Goal: Task Accomplishment & Management: Use online tool/utility

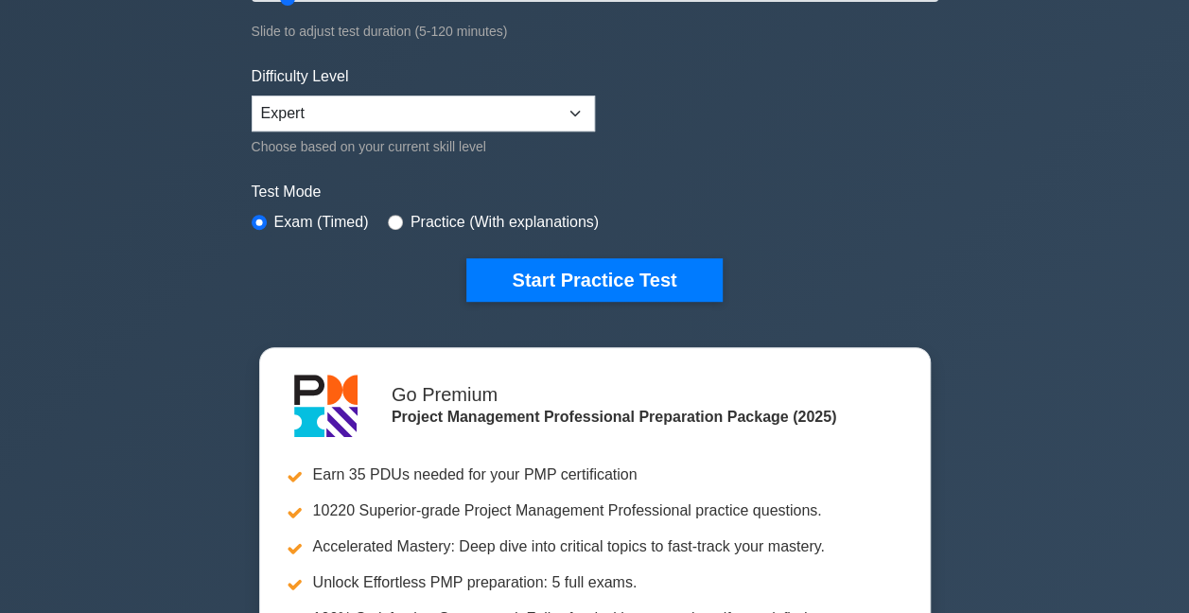
scroll to position [189, 0]
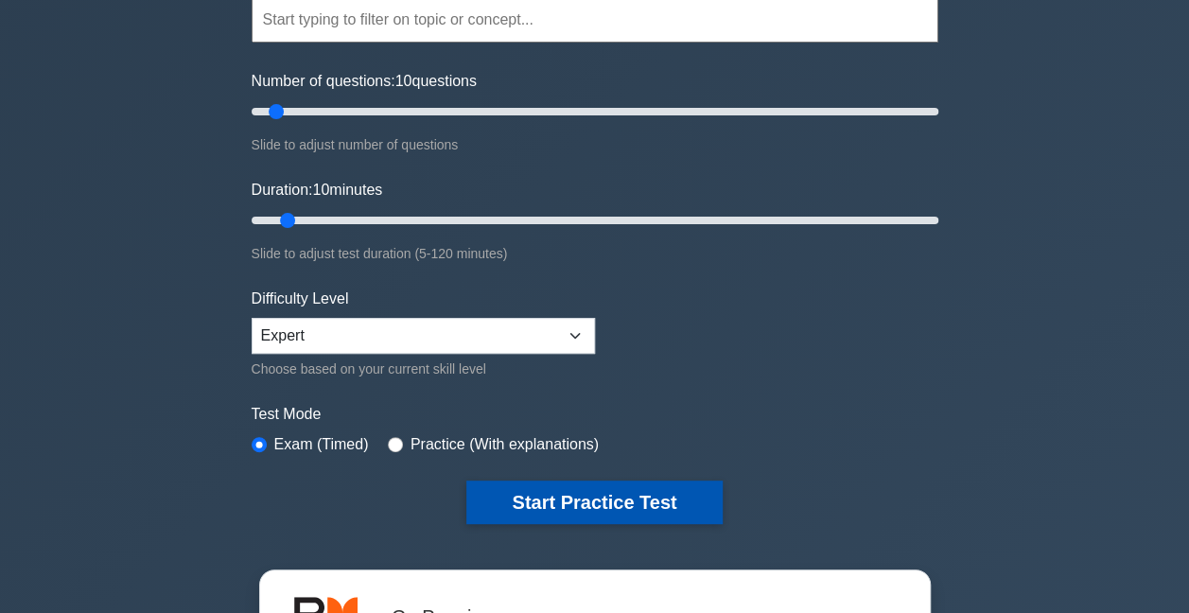
click at [584, 493] on button "Start Practice Test" at bounding box center [593, 502] width 255 height 44
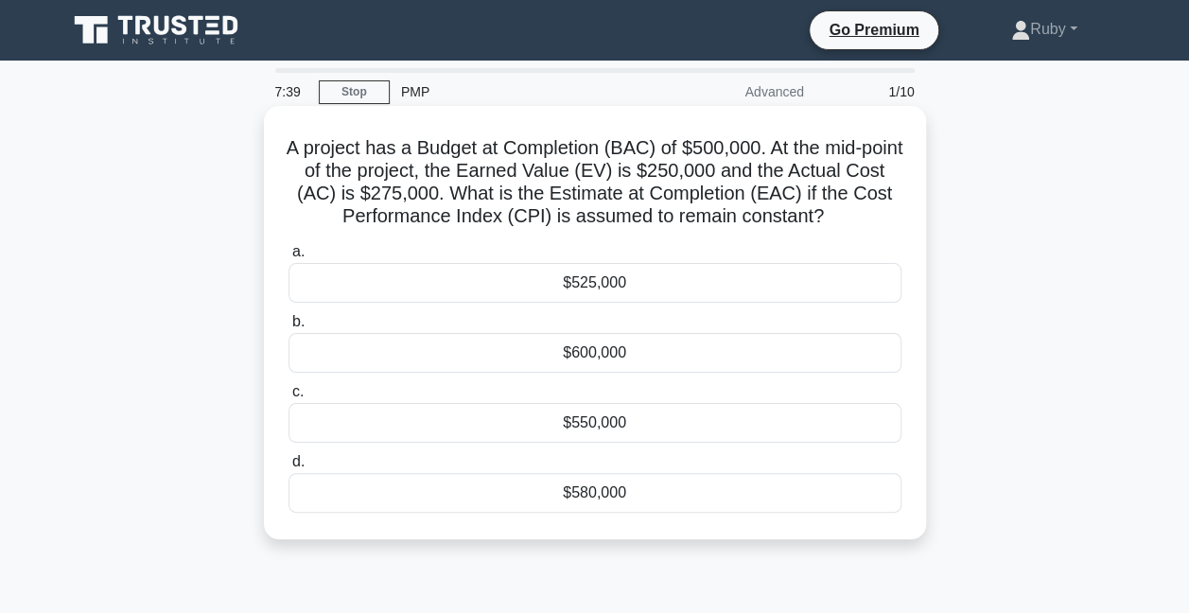
click at [618, 426] on div "$550,000" at bounding box center [594, 423] width 613 height 40
click at [288, 398] on input "c. $550,000" at bounding box center [288, 392] width 0 height 12
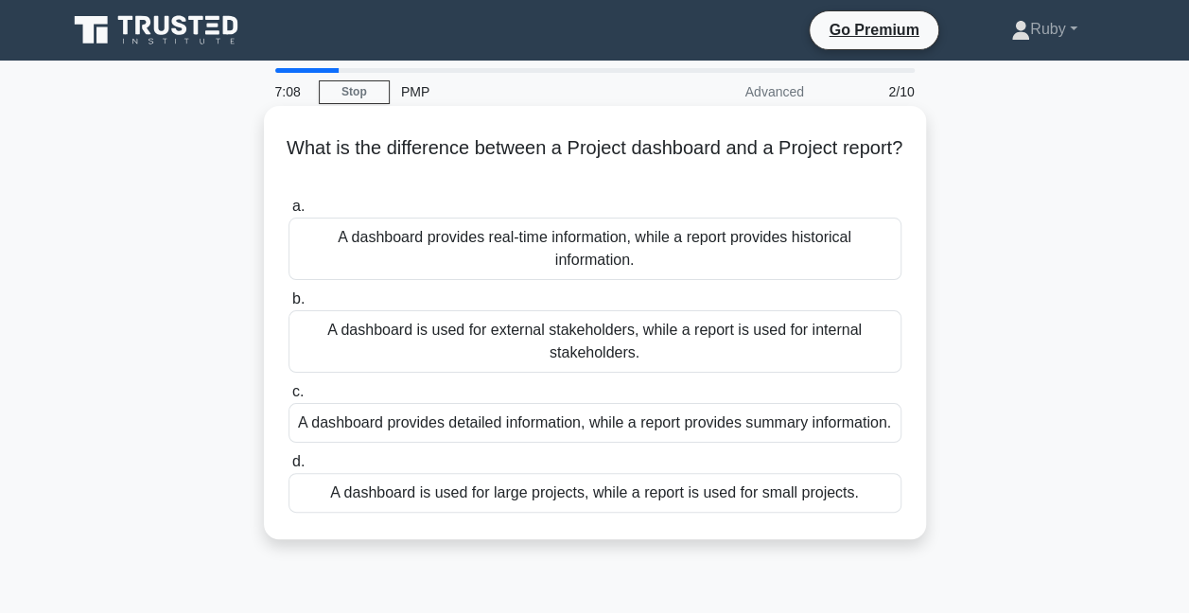
click at [468, 438] on div "A dashboard provides detailed information, while a report provides summary info…" at bounding box center [594, 423] width 613 height 40
click at [288, 398] on input "c. A dashboard provides detailed information, while a report provides summary i…" at bounding box center [288, 392] width 0 height 12
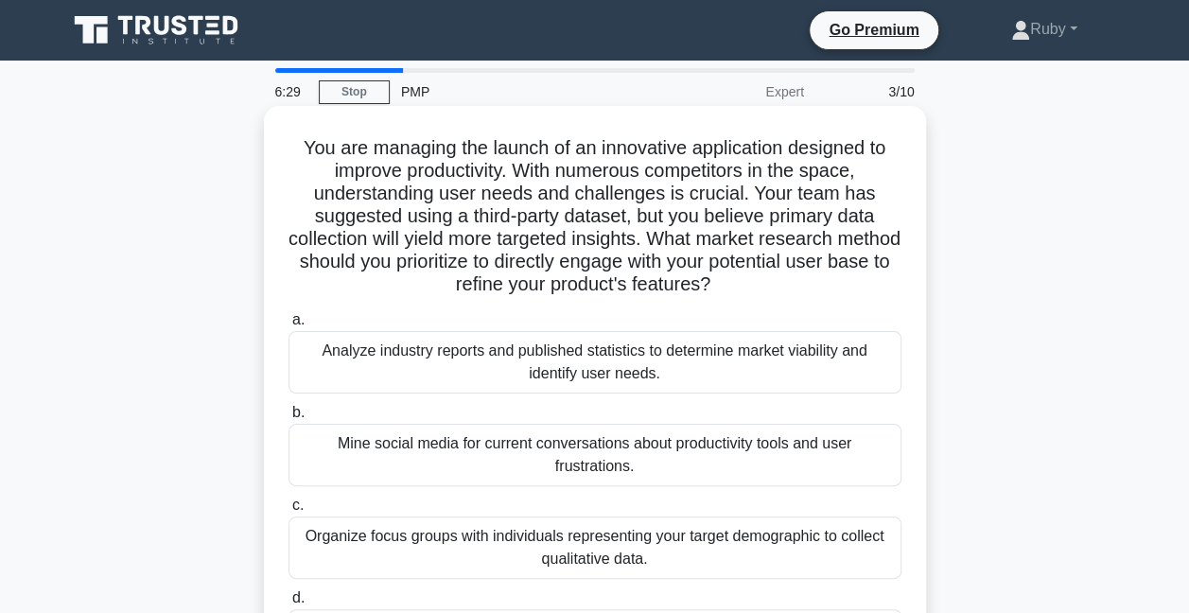
click at [446, 359] on div "Analyze industry reports and published statistics to determine market viability…" at bounding box center [594, 362] width 613 height 62
click at [288, 326] on input "a. Analyze industry reports and published statistics to determine market viabil…" at bounding box center [288, 320] width 0 height 12
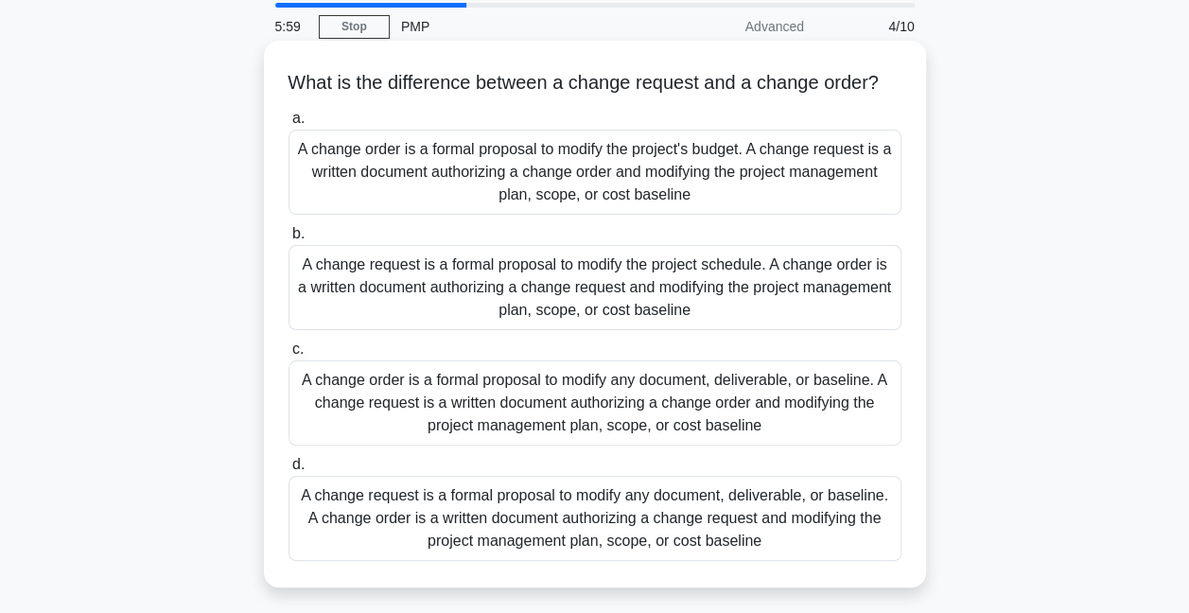
scroll to position [95, 0]
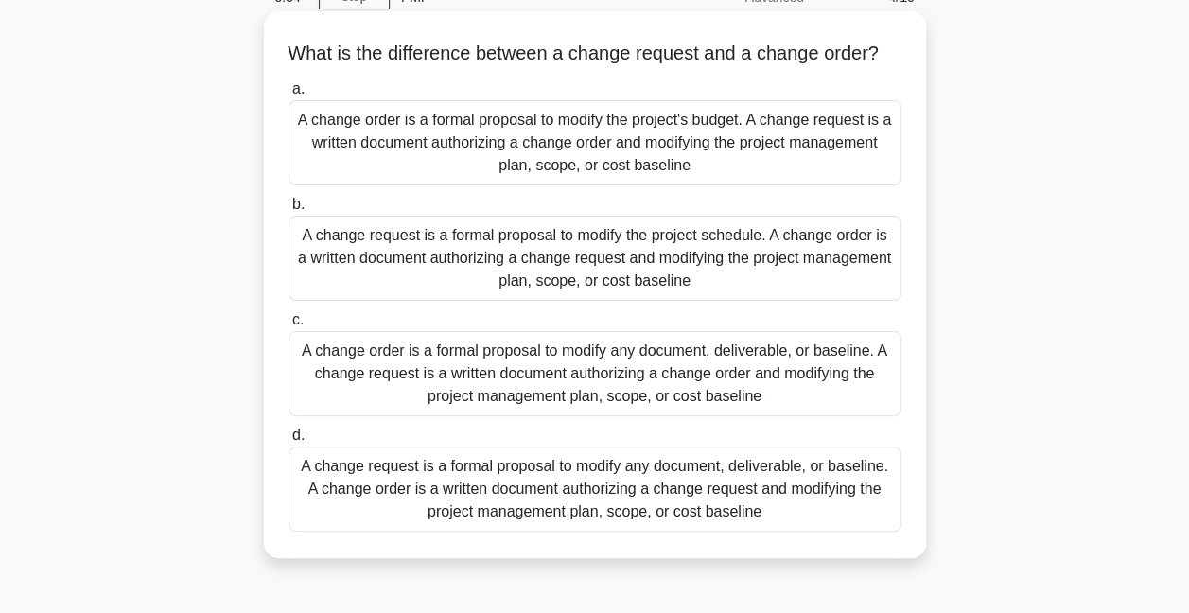
click at [337, 494] on div "A change request is a formal proposal to modify any document, deliverable, or b…" at bounding box center [594, 488] width 613 height 85
click at [288, 442] on input "d. A change request is a formal proposal to modify any document, deliverable, o…" at bounding box center [288, 435] width 0 height 12
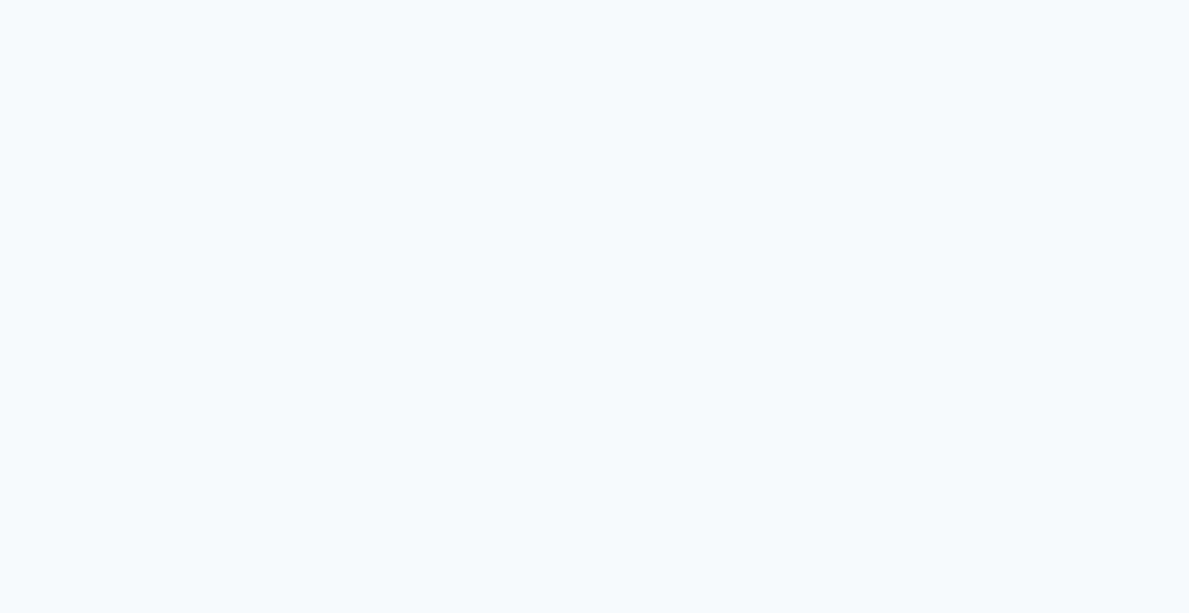
scroll to position [0, 0]
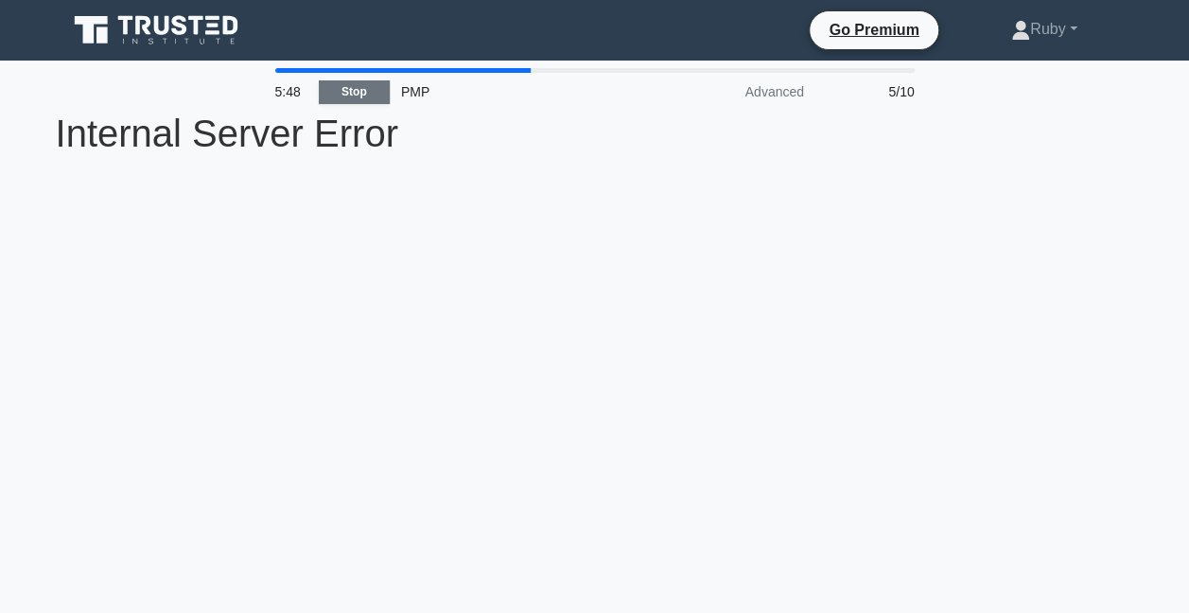
click at [356, 96] on link "Stop" at bounding box center [354, 92] width 71 height 24
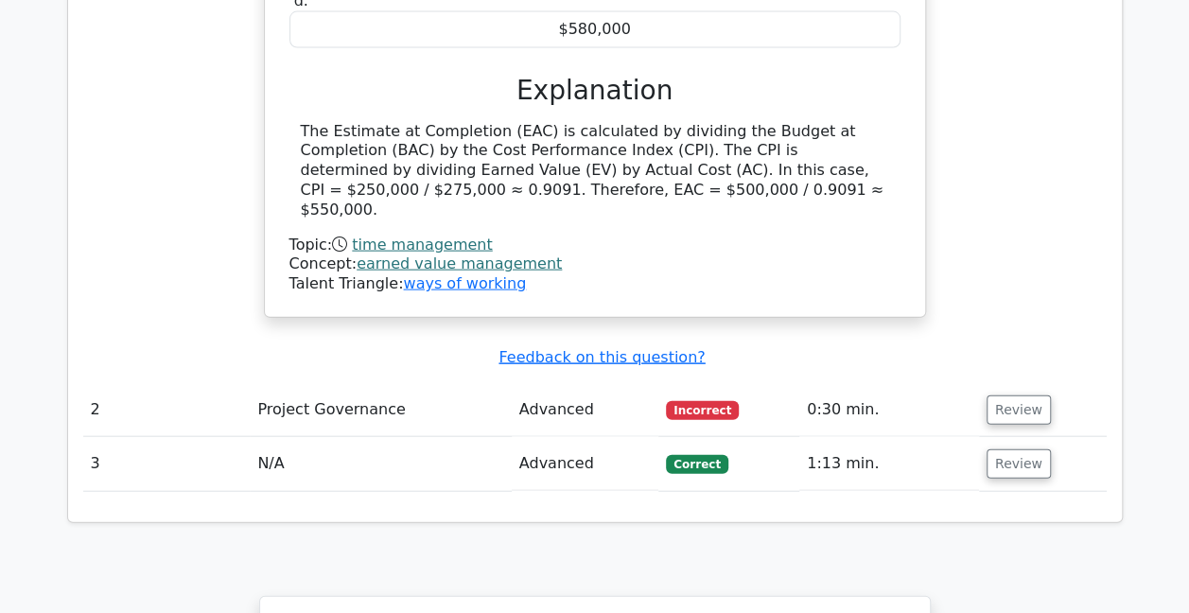
scroll to position [1986, 0]
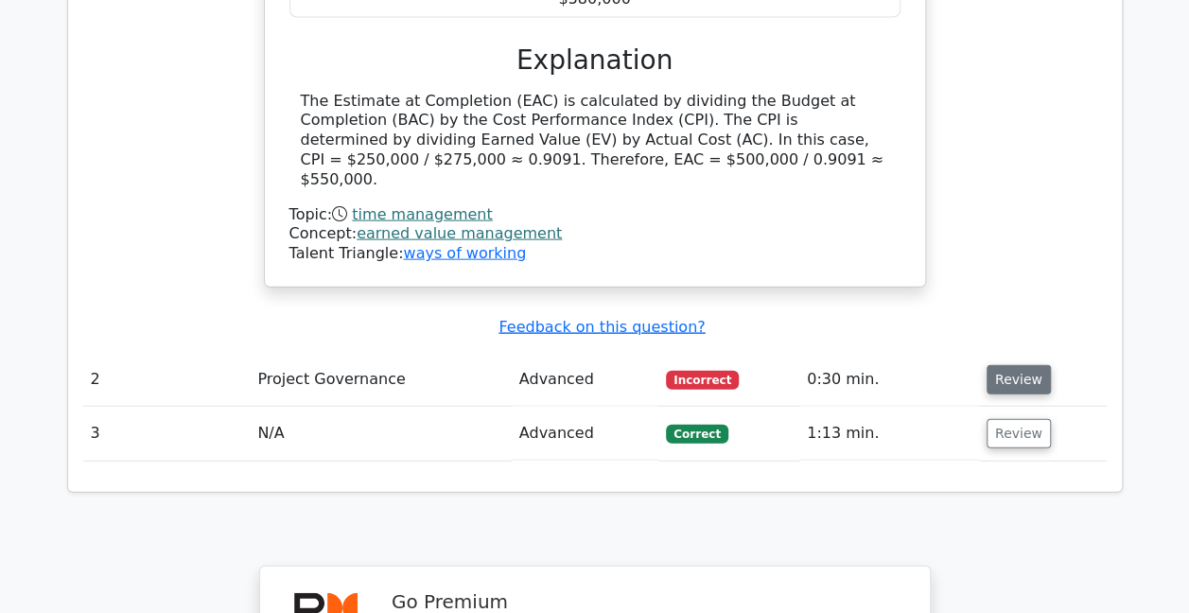
click at [1025, 365] on button "Review" at bounding box center [1018, 379] width 64 height 29
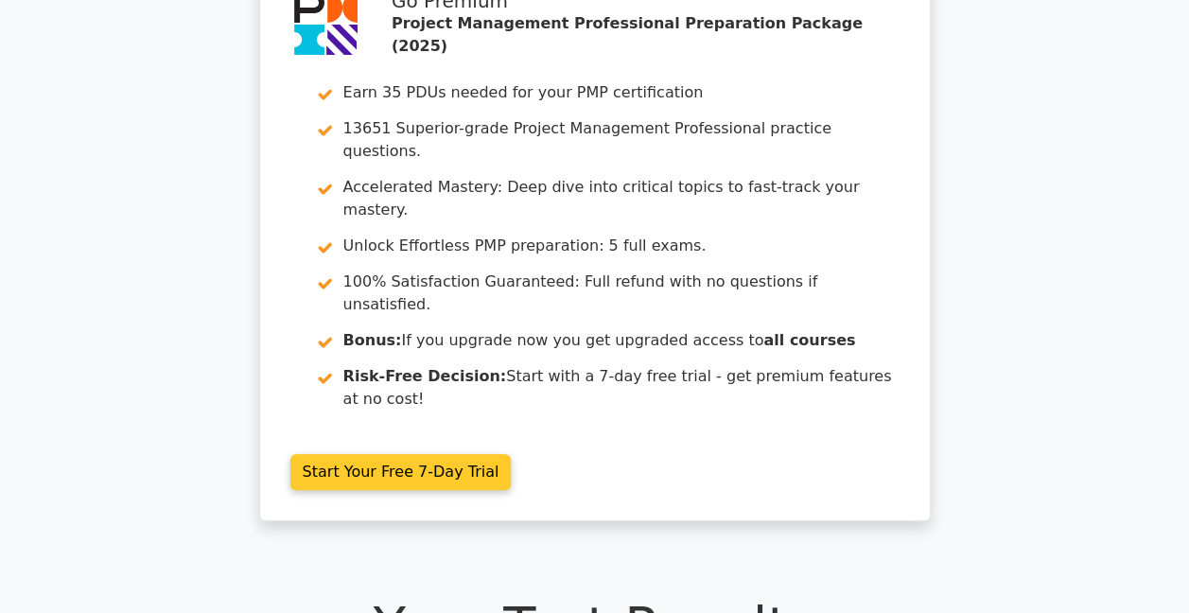
scroll to position [0, 0]
